Goal: Transaction & Acquisition: Purchase product/service

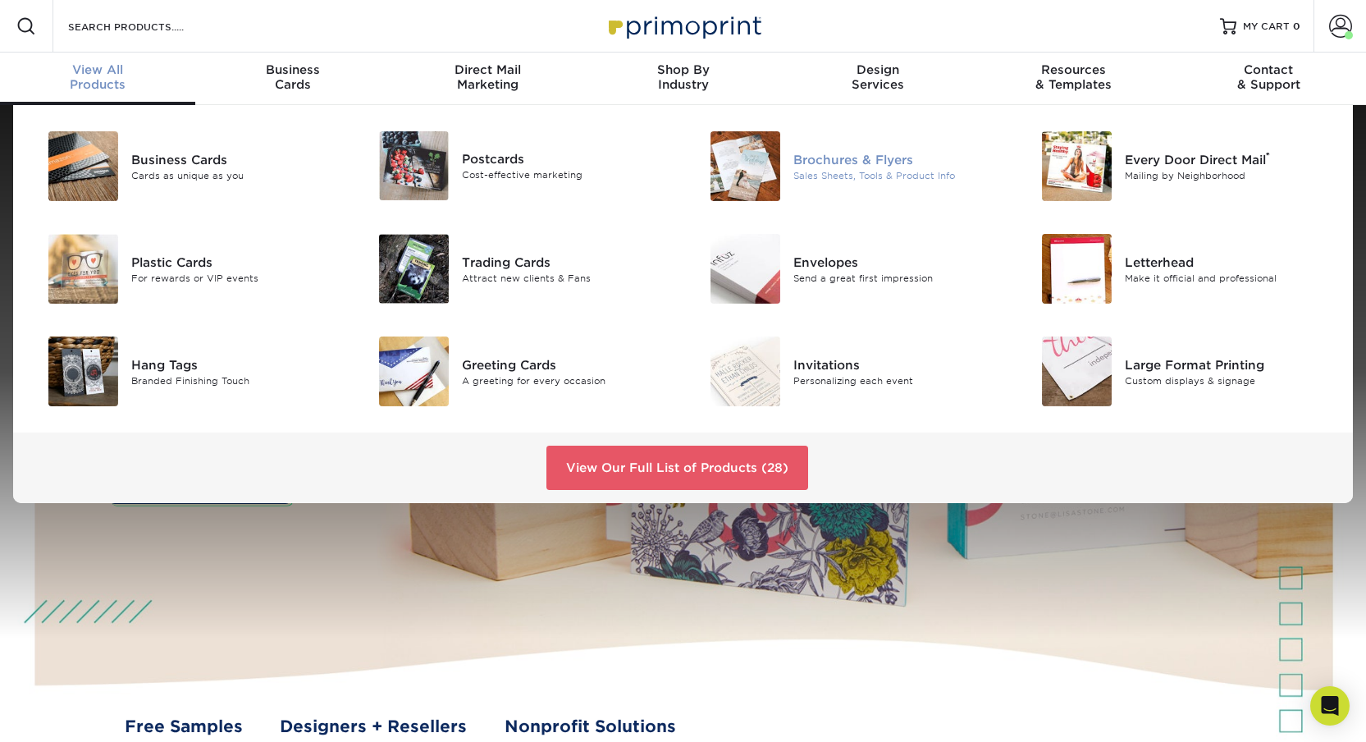
click at [860, 163] on div "Brochures & Flyers" at bounding box center [897, 159] width 208 height 18
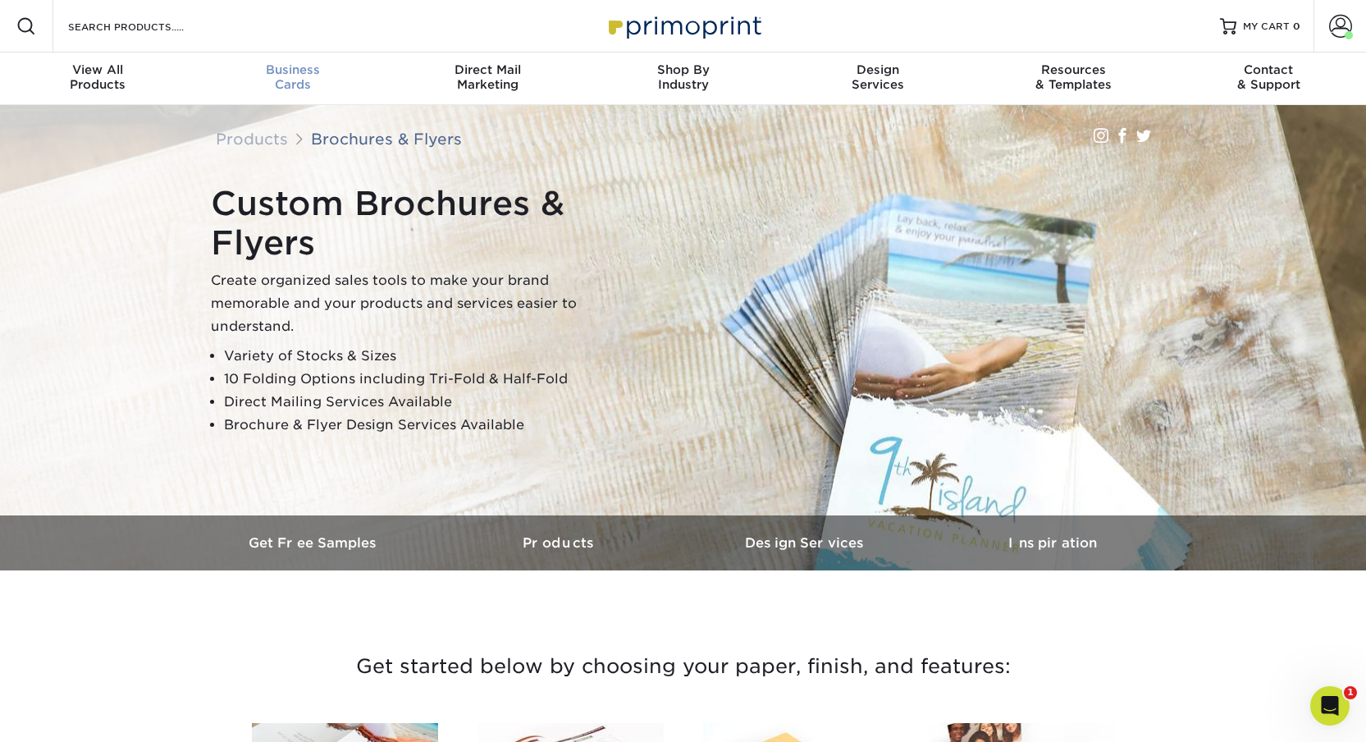
click at [290, 64] on span "Business" at bounding box center [292, 69] width 195 height 15
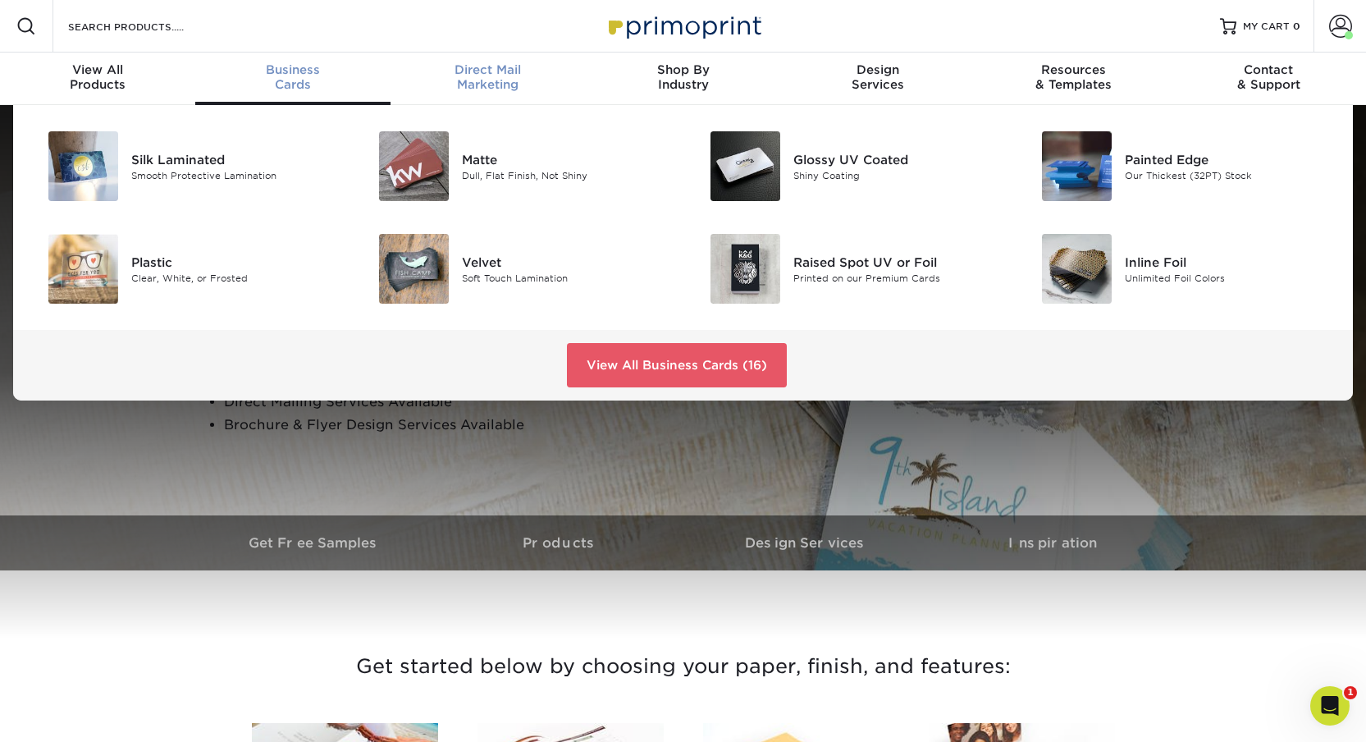
click at [494, 65] on span "Direct Mail" at bounding box center [487, 69] width 195 height 15
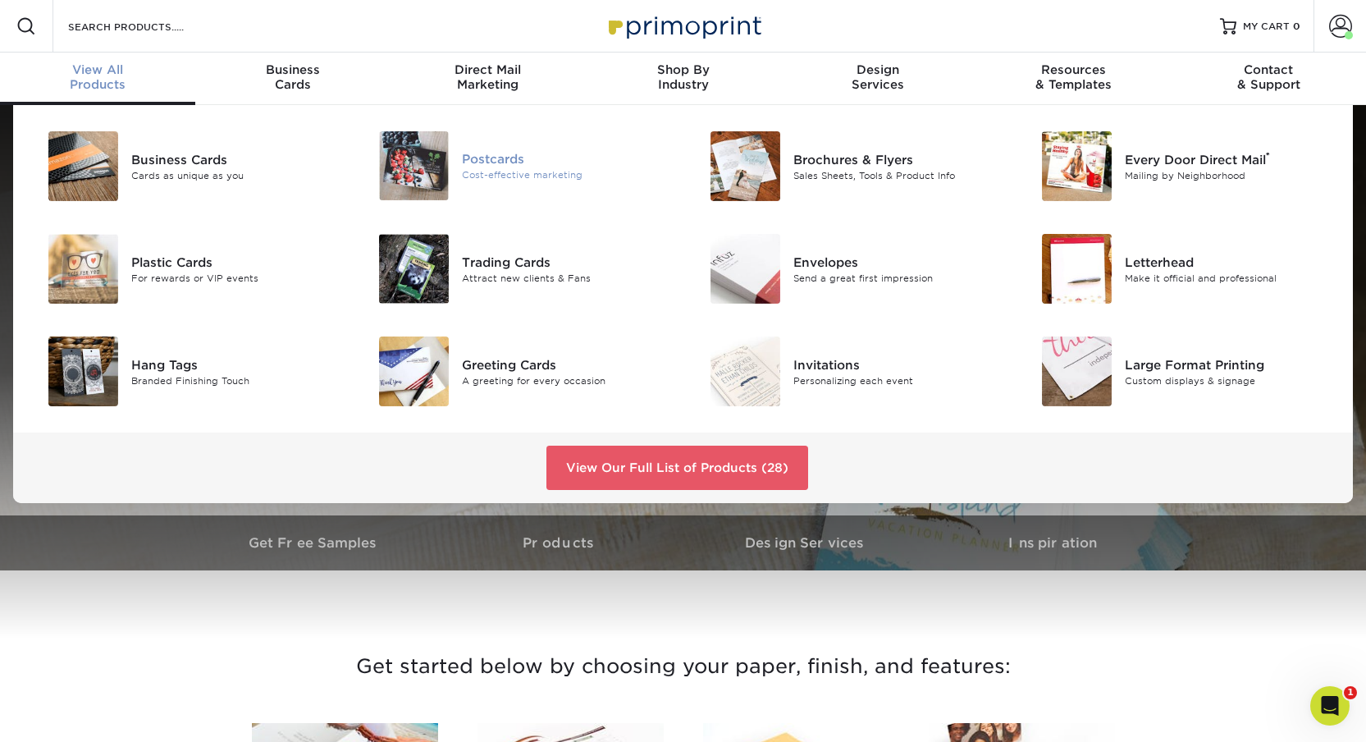
click at [429, 170] on img at bounding box center [414, 165] width 70 height 69
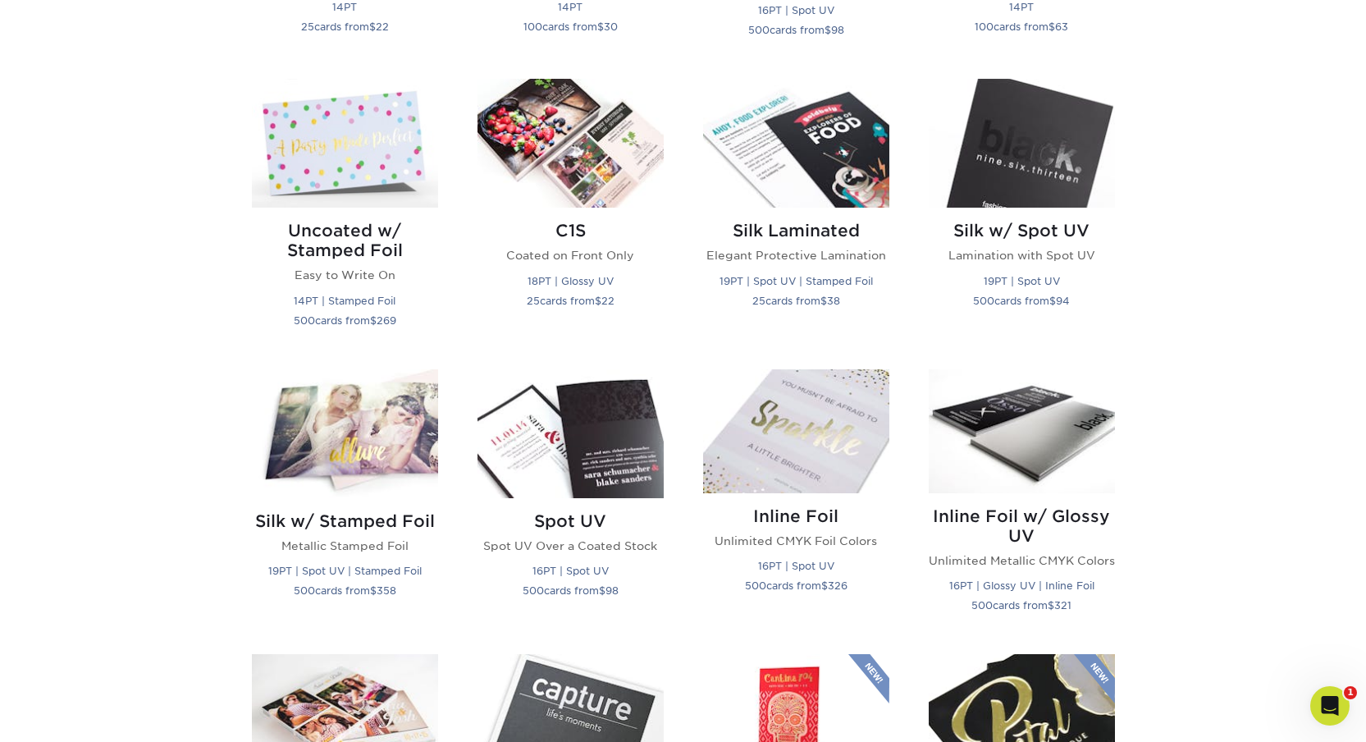
scroll to position [623, 0]
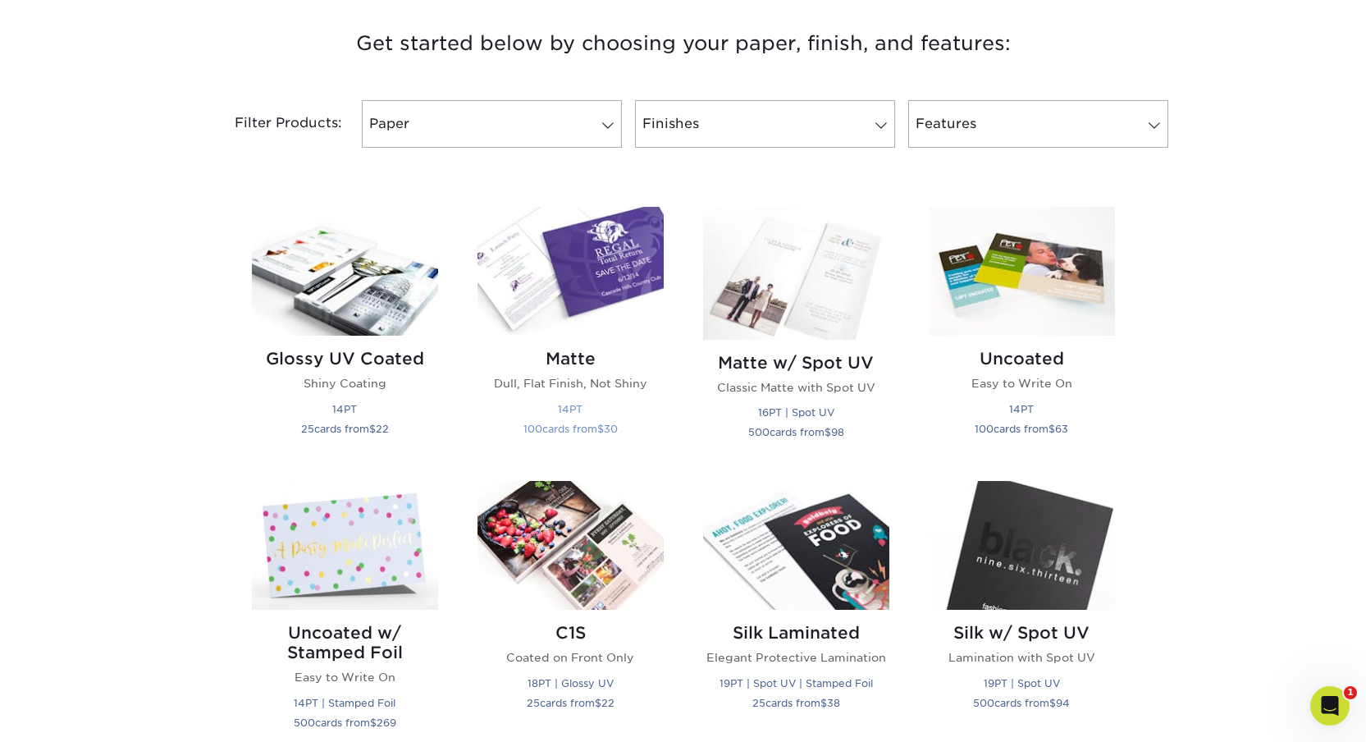
click at [583, 274] on img at bounding box center [570, 271] width 186 height 129
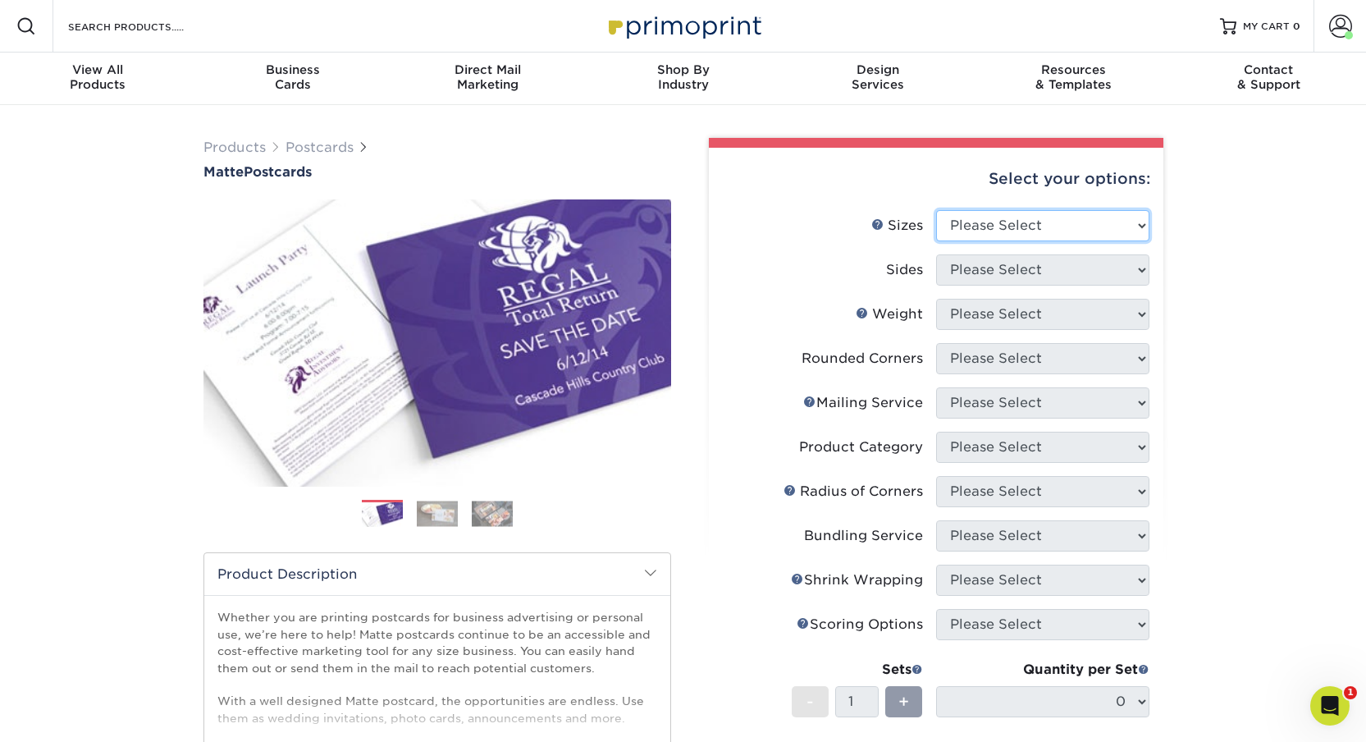
select select "6.25x11.00"
select select "13abbda7-1d64-4f25-8bb2-c179b224825d"
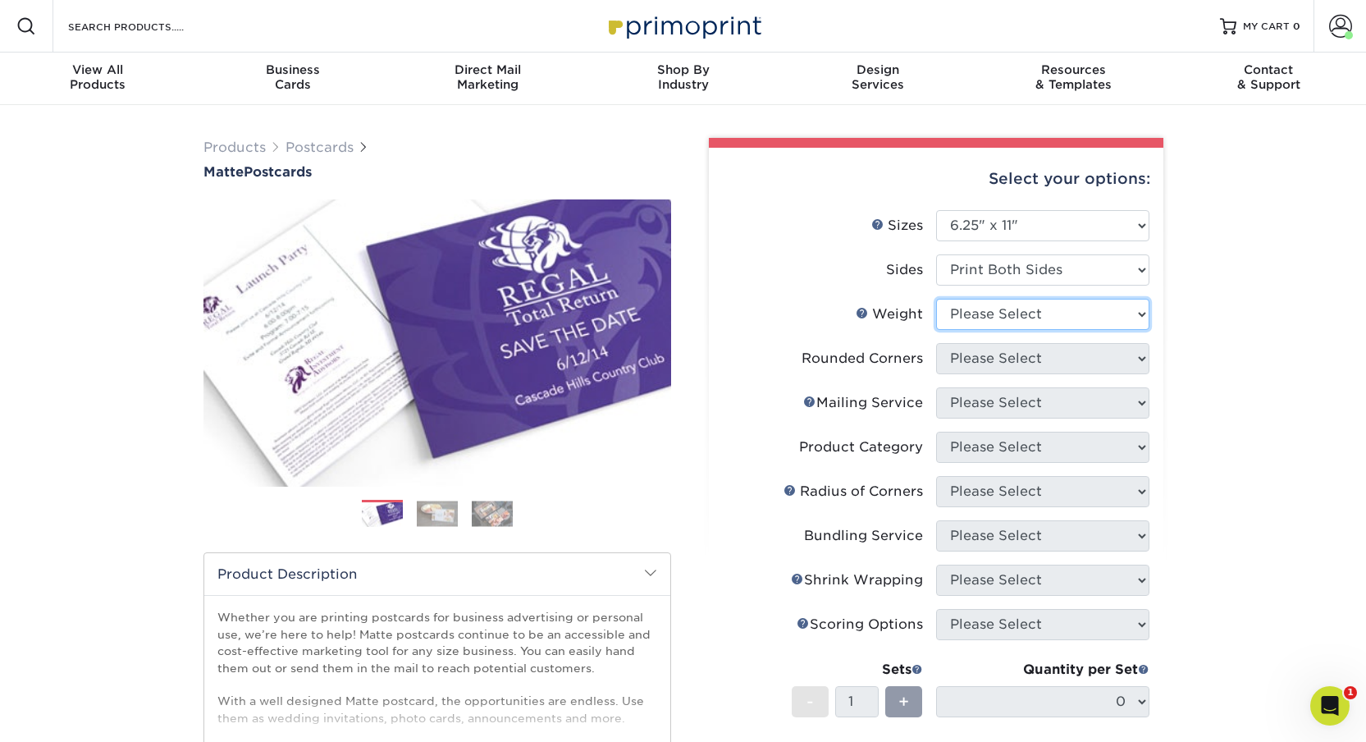
select select "16PT"
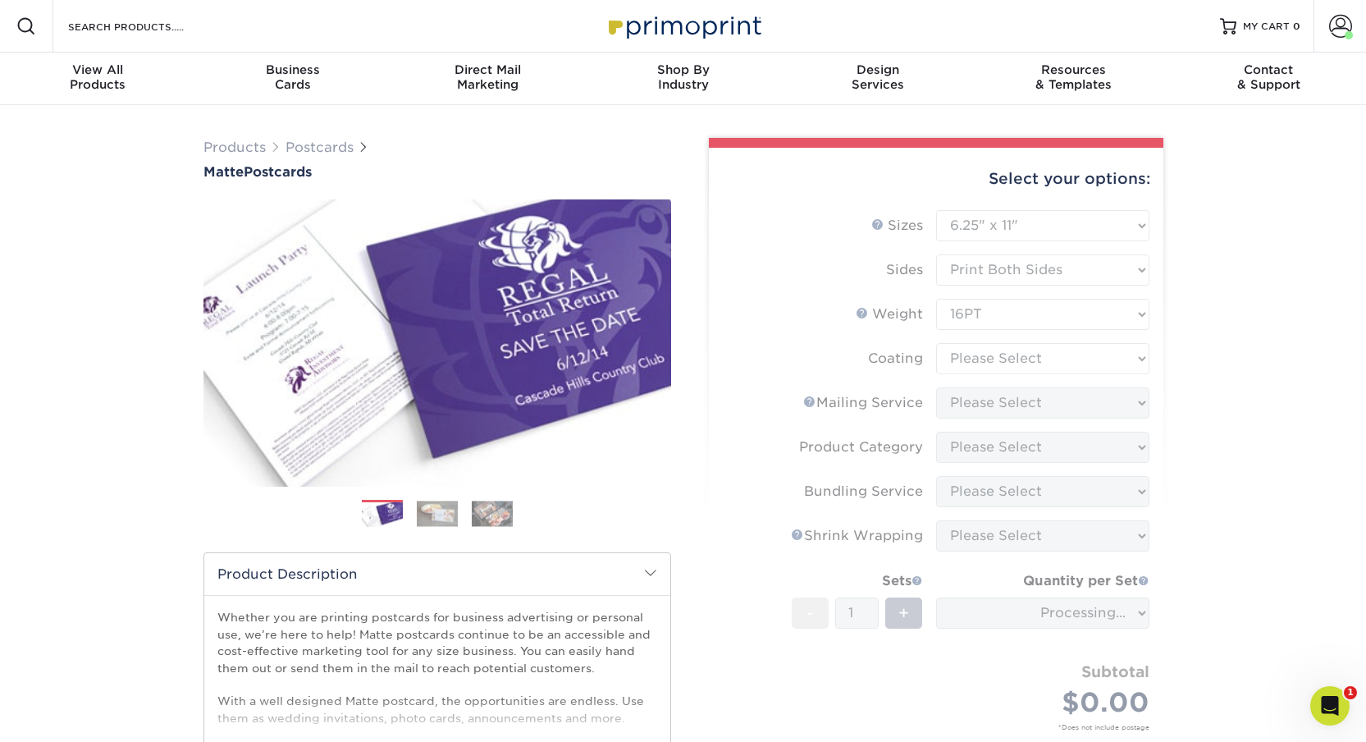
click at [1005, 363] on form "Sizes Help Sizes Please Select 1.5" x 7" 2" x 4" 2" x 6" 2" x 7" 2" x 8" 2.12" …" at bounding box center [936, 489] width 428 height 559
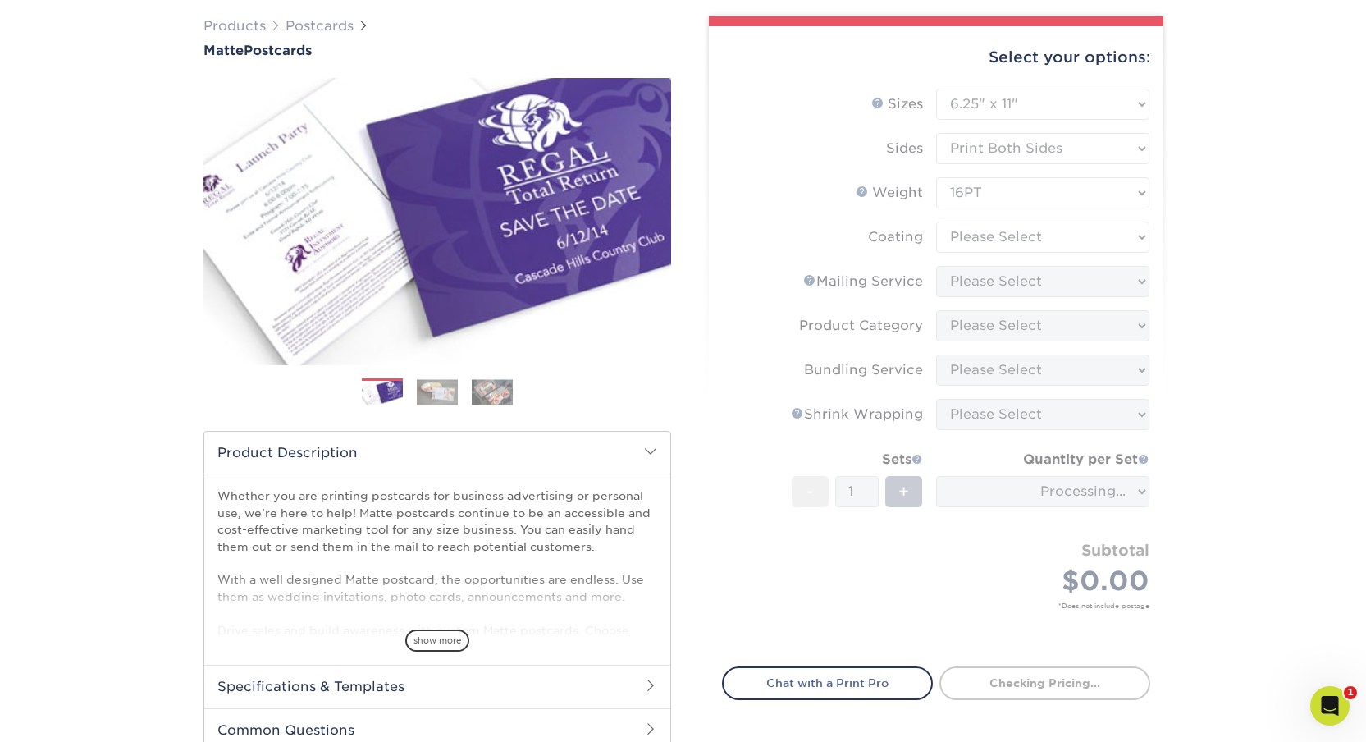
scroll to position [130, 0]
